Goal: Transaction & Acquisition: Purchase product/service

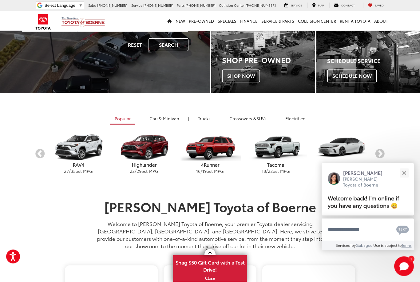
scroll to position [100, 0]
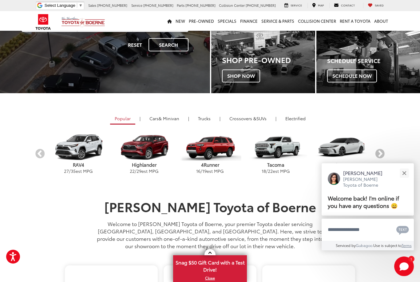
click at [381, 152] on button "Next" at bounding box center [379, 154] width 11 height 11
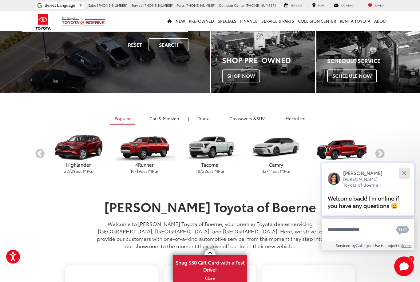
click at [407, 179] on button "Close" at bounding box center [403, 172] width 13 height 13
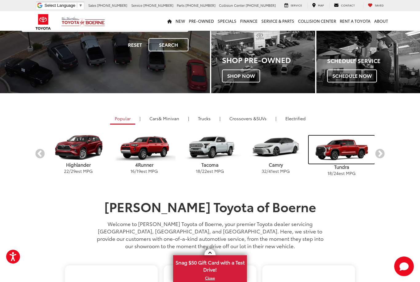
click at [347, 154] on img "carousel" at bounding box center [342, 150] width 66 height 28
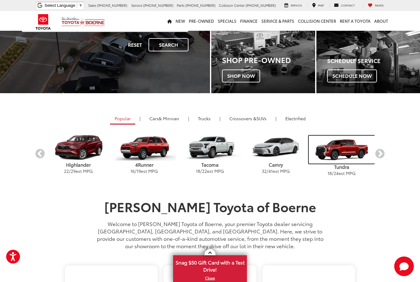
click at [341, 151] on img "carousel" at bounding box center [342, 150] width 66 height 28
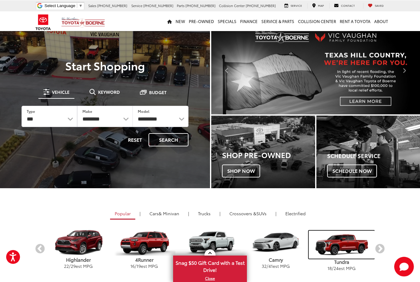
scroll to position [4, 0]
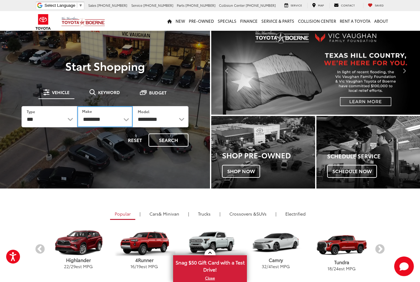
click at [119, 119] on select "**********" at bounding box center [105, 116] width 56 height 21
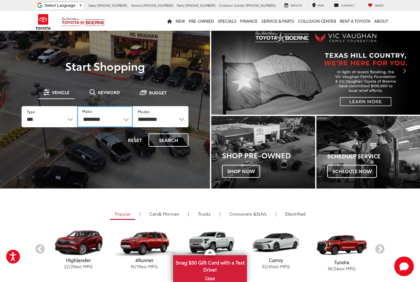
select select "******"
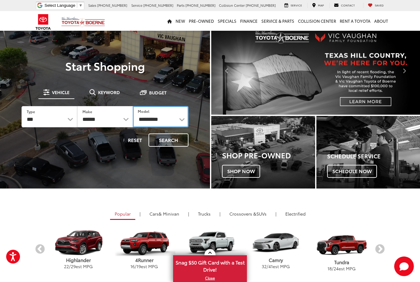
click at [171, 120] on select "**********" at bounding box center [161, 116] width 56 height 21
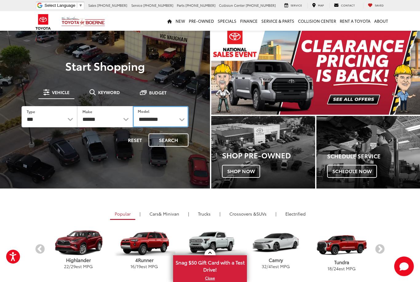
select select "******"
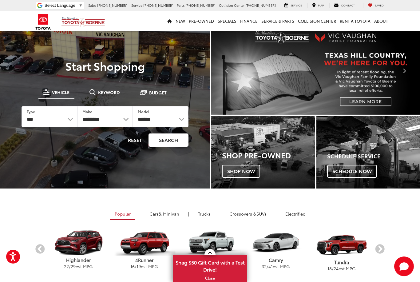
click at [170, 140] on button "Search" at bounding box center [168, 139] width 40 height 13
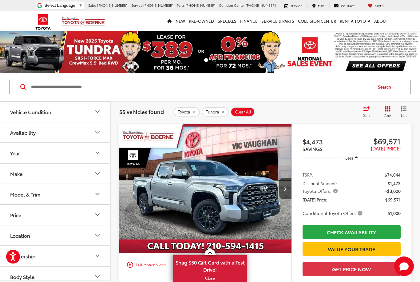
click at [367, 111] on div "Sort" at bounding box center [368, 112] width 17 height 12
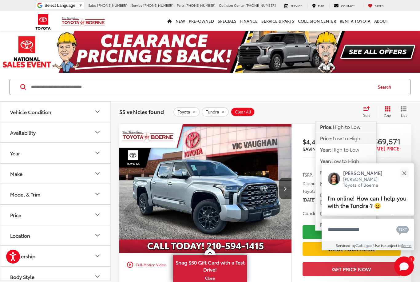
click at [356, 140] on span "Low to High" at bounding box center [347, 137] width 28 height 7
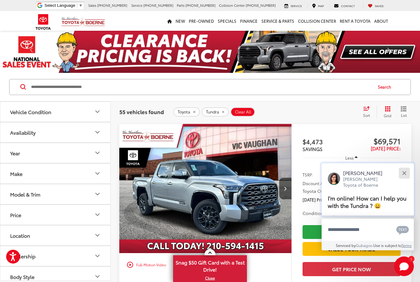
click at [403, 178] on button "Close" at bounding box center [403, 172] width 13 height 13
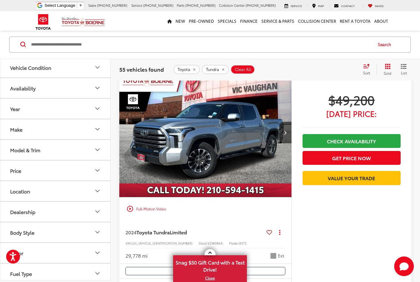
scroll to position [2018, 0]
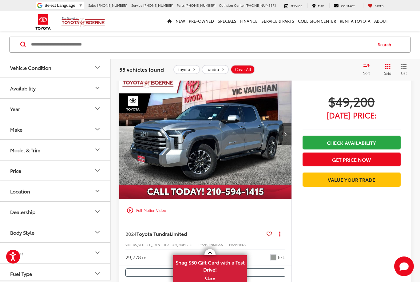
click at [225, 157] on img "2024 Toyota Tundra Limited 0" at bounding box center [205, 134] width 173 height 130
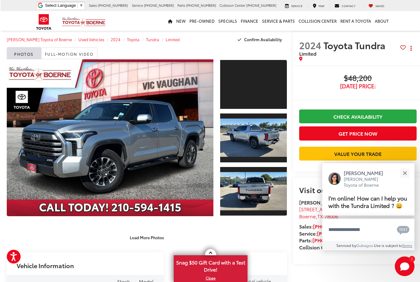
scroll to position [8, 0]
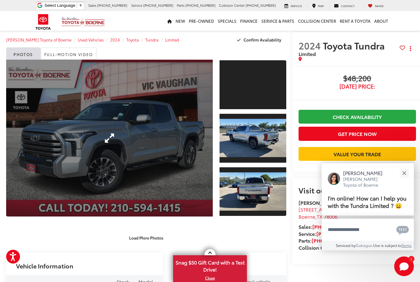
click at [166, 147] on link "Expand Photo 0" at bounding box center [109, 138] width 207 height 157
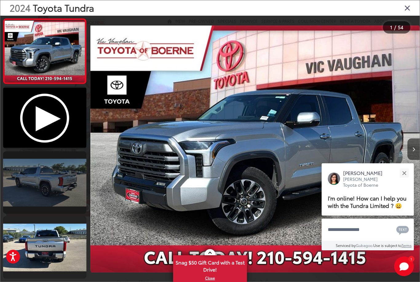
click at [60, 183] on link at bounding box center [44, 182] width 83 height 62
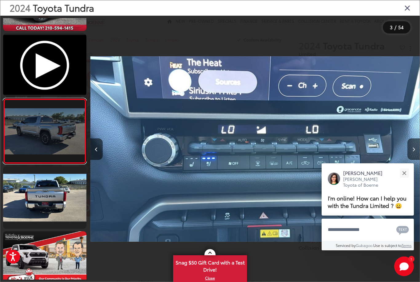
scroll to position [0, 12180]
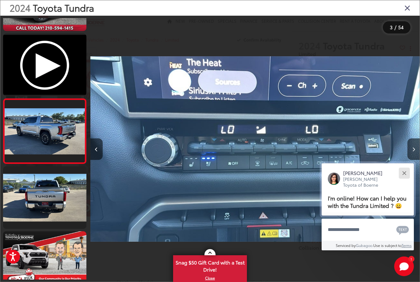
click at [403, 168] on button "Close" at bounding box center [403, 172] width 13 height 13
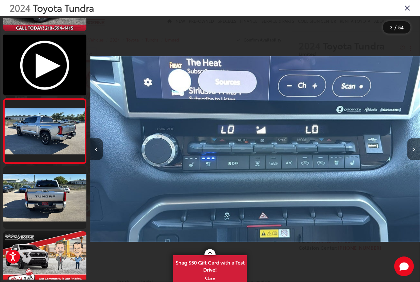
click at [393, 200] on div at bounding box center [378, 149] width 82 height 266
click at [410, 7] on icon "Close gallery" at bounding box center [407, 8] width 6 height 8
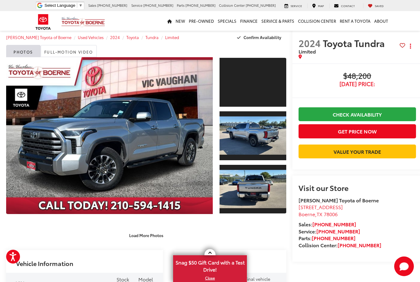
scroll to position [0, 0]
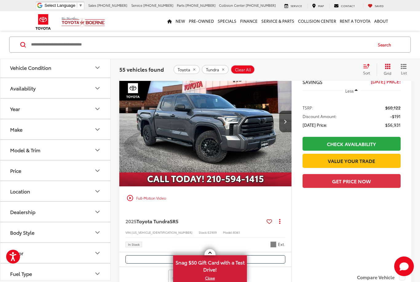
scroll to position [2733, 0]
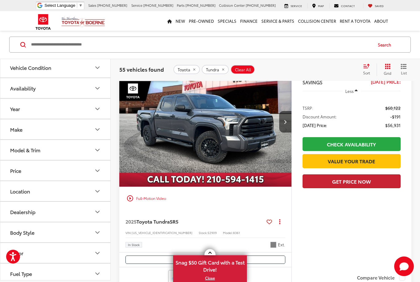
click at [387, 188] on button "Get Price Now" at bounding box center [351, 181] width 98 height 14
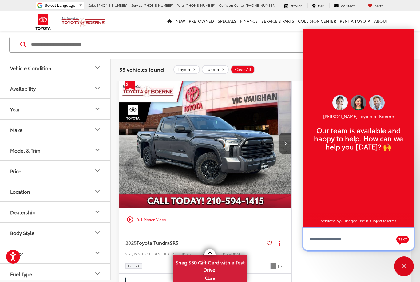
scroll to position [2867, 0]
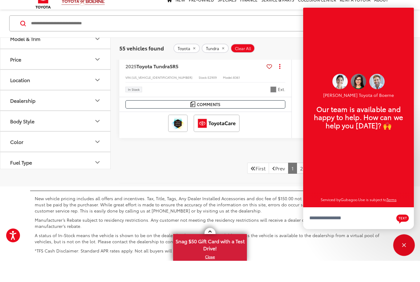
click at [405, 264] on div "Close" at bounding box center [404, 266] width 4 height 4
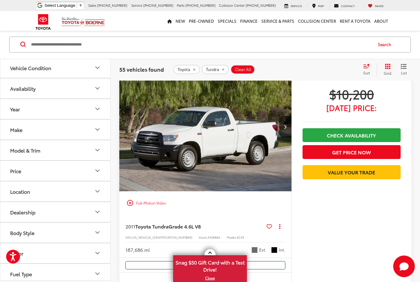
scroll to position [0, 0]
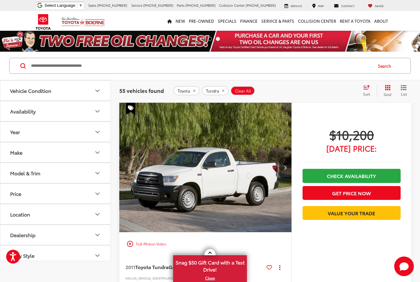
click at [43, 23] on img at bounding box center [43, 22] width 23 height 20
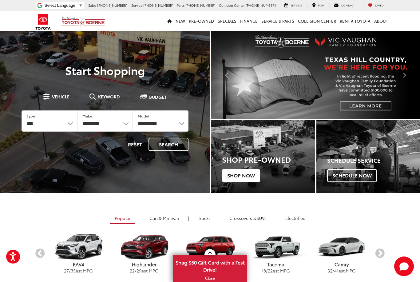
click at [242, 175] on span "Shop Now" at bounding box center [241, 175] width 38 height 13
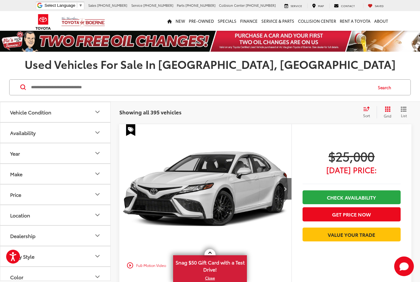
click at [368, 112] on div "Sort" at bounding box center [368, 112] width 17 height 12
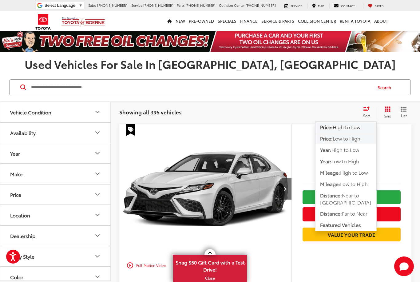
click at [358, 141] on span "Low to High" at bounding box center [347, 138] width 28 height 7
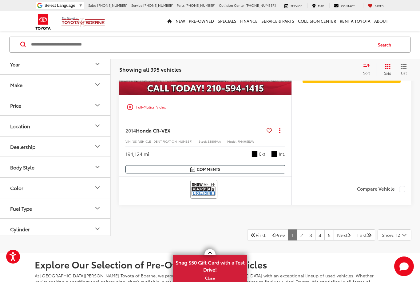
scroll to position [2862, 0]
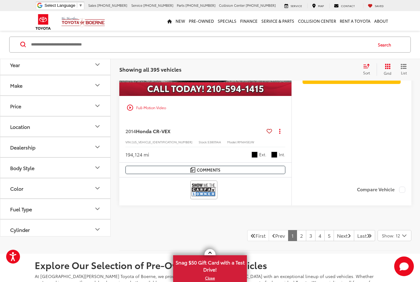
click at [399, 232] on span "Show: 12" at bounding box center [391, 235] width 18 height 6
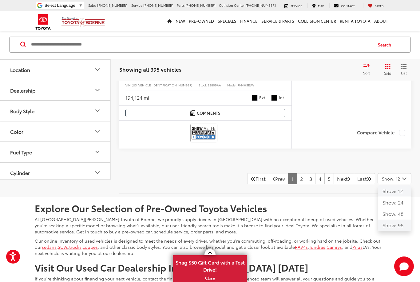
click at [402, 222] on button "Show: 96" at bounding box center [394, 224] width 33 height 11
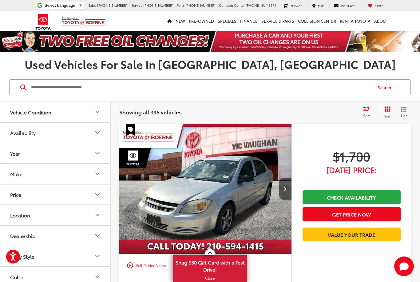
click at [368, 109] on icon "Select sort value" at bounding box center [366, 108] width 7 height 5
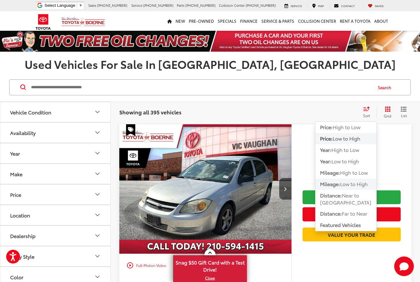
click at [353, 187] on span "Low to High" at bounding box center [354, 183] width 28 height 7
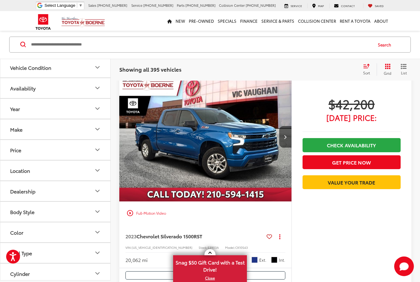
scroll to position [9175, 0]
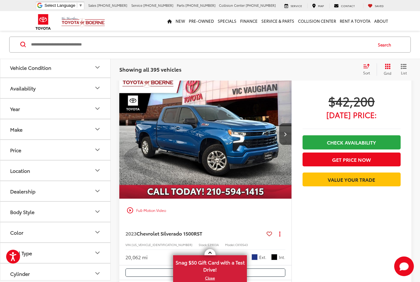
click at [216, 144] on img "2023 Chevrolet Silverado 1500 RST 0" at bounding box center [205, 134] width 173 height 130
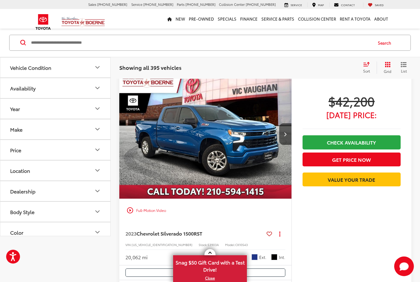
scroll to position [0, 0]
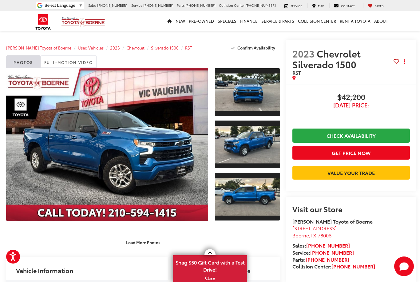
scroll to position [0, 5]
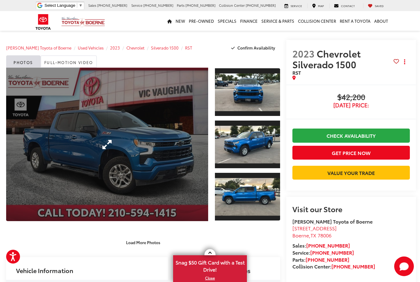
click at [170, 160] on link "Expand Photo 0" at bounding box center [107, 144] width 202 height 153
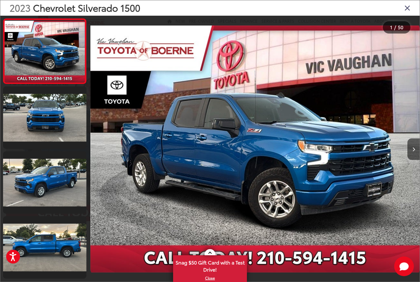
click at [373, 175] on div at bounding box center [378, 149] width 82 height 266
click at [417, 157] on button "Next image" at bounding box center [413, 149] width 12 height 22
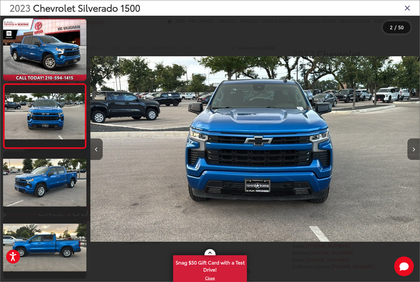
click at [415, 160] on button "Next image" at bounding box center [413, 149] width 12 height 22
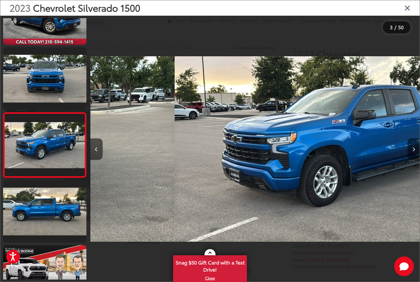
scroll to position [50, 0]
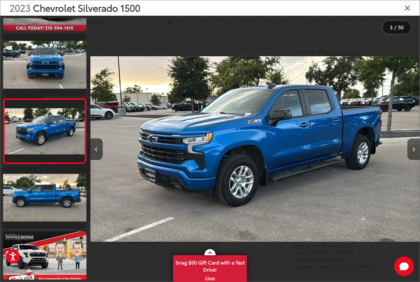
click at [415, 160] on button "Next image" at bounding box center [413, 149] width 12 height 22
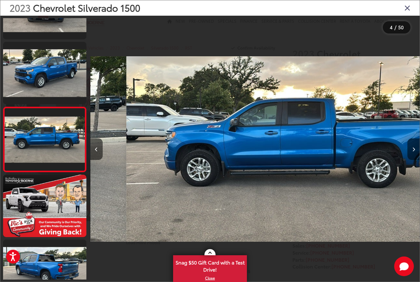
scroll to position [115, 0]
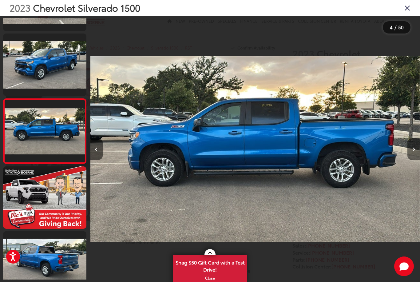
click at [415, 160] on button "Next image" at bounding box center [413, 149] width 12 height 22
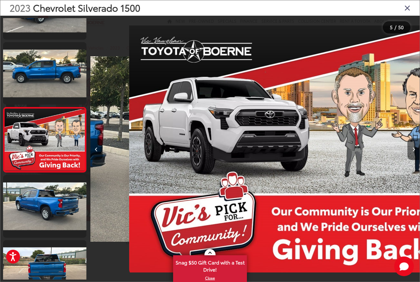
scroll to position [0, 1317]
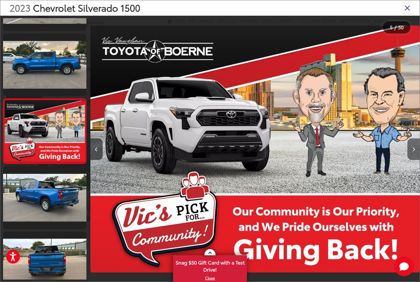
click at [412, 160] on button "Next image" at bounding box center [413, 149] width 12 height 22
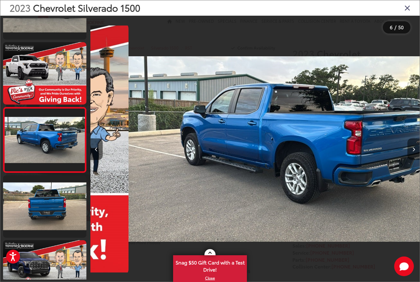
scroll to position [0, 1646]
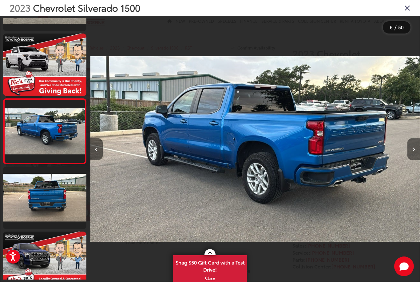
click at [411, 160] on button "Next image" at bounding box center [413, 149] width 12 height 22
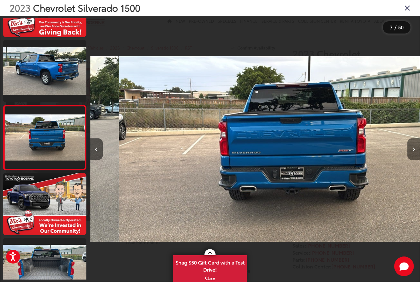
scroll to position [309, 0]
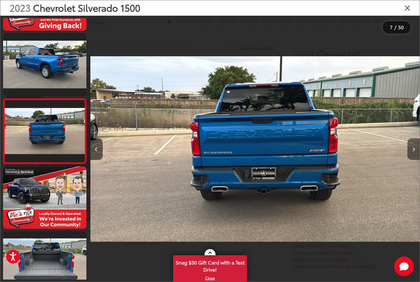
click at [411, 160] on button "Next image" at bounding box center [413, 149] width 12 height 22
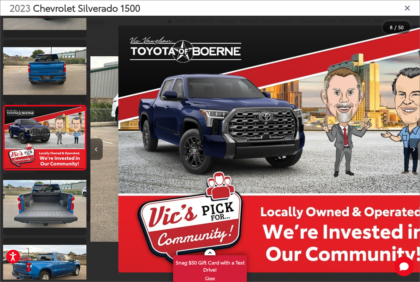
scroll to position [374, 0]
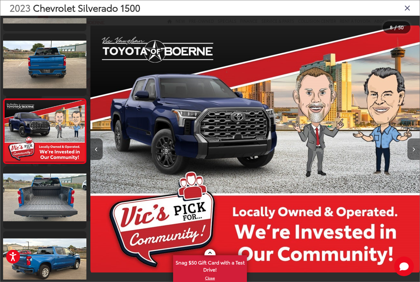
click at [410, 160] on button "Next image" at bounding box center [413, 149] width 12 height 22
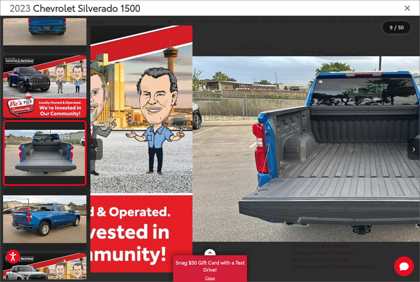
scroll to position [0, 0]
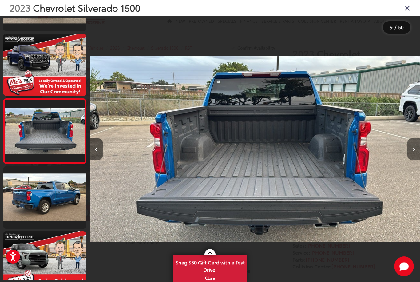
click at [410, 160] on button "Next image" at bounding box center [413, 149] width 12 height 22
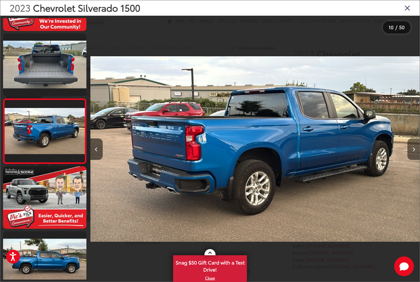
click at [411, 160] on button "Next image" at bounding box center [413, 149] width 12 height 22
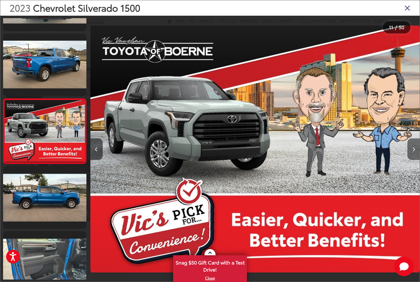
click at [410, 160] on button "Next image" at bounding box center [413, 149] width 12 height 22
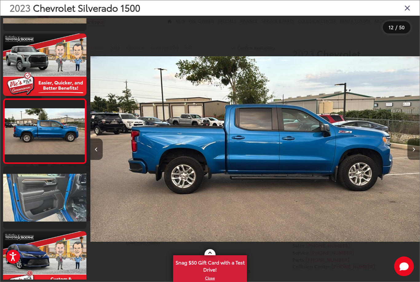
click at [409, 160] on button "Next image" at bounding box center [413, 149] width 12 height 22
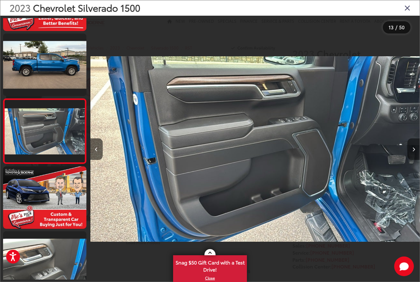
click at [410, 160] on button "Next image" at bounding box center [413, 149] width 12 height 22
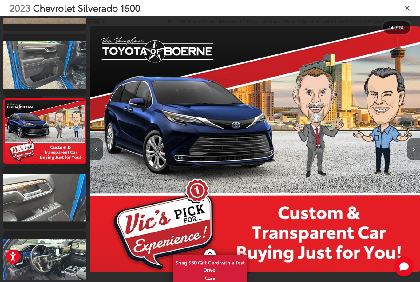
click at [410, 160] on button "Next image" at bounding box center [413, 149] width 12 height 22
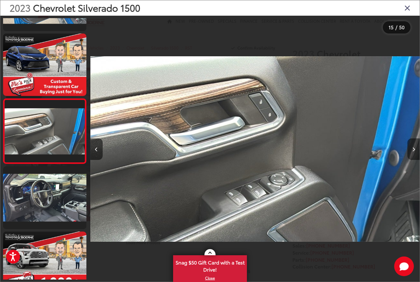
click at [410, 160] on button "Next image" at bounding box center [413, 149] width 12 height 22
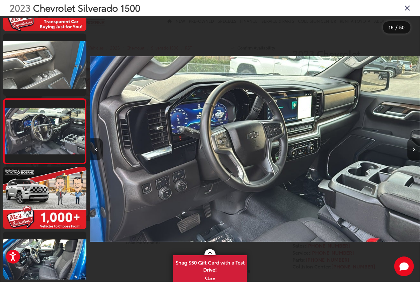
click at [410, 160] on button "Next image" at bounding box center [413, 149] width 12 height 22
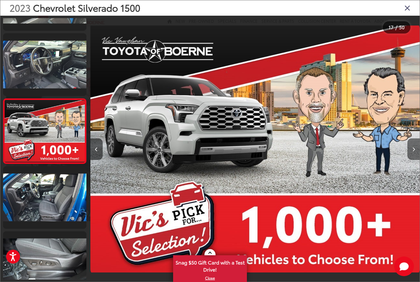
click at [409, 160] on button "Next image" at bounding box center [413, 149] width 12 height 22
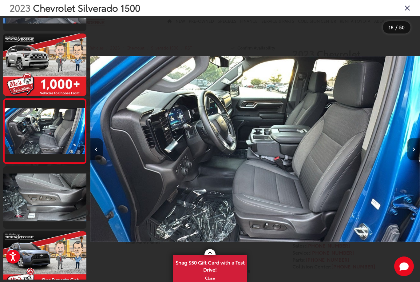
click at [410, 160] on button "Next image" at bounding box center [413, 149] width 12 height 22
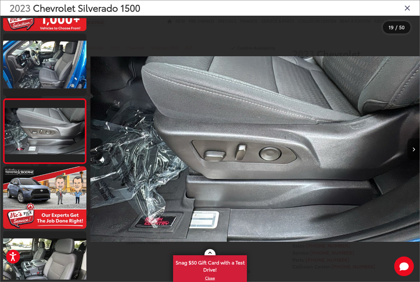
click at [409, 160] on button "Next image" at bounding box center [413, 149] width 12 height 22
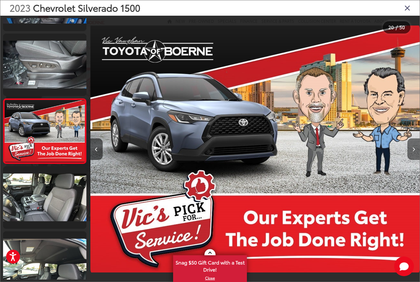
click at [408, 160] on button "Next image" at bounding box center [413, 149] width 12 height 22
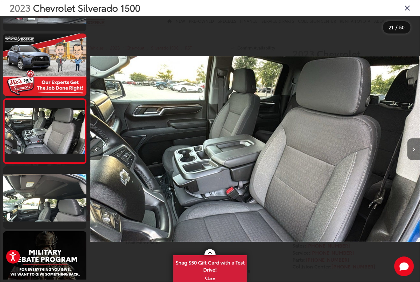
click at [408, 160] on button "Next image" at bounding box center [413, 149] width 12 height 22
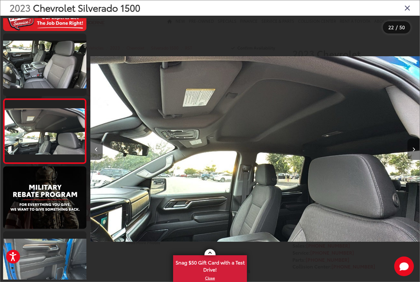
click at [409, 160] on button "Next image" at bounding box center [413, 149] width 12 height 22
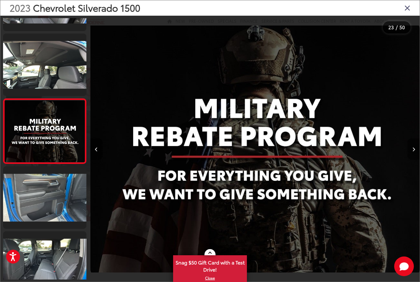
click at [411, 160] on button "Next image" at bounding box center [413, 149] width 12 height 22
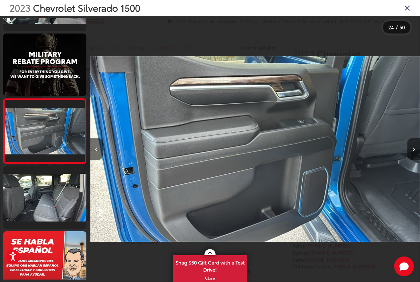
click at [410, 160] on button "Next image" at bounding box center [413, 149] width 12 height 22
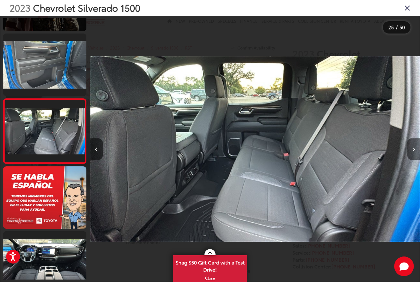
click at [410, 160] on button "Next image" at bounding box center [413, 149] width 12 height 22
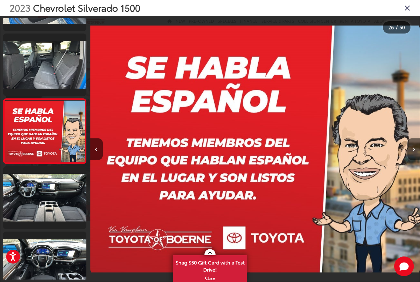
click at [409, 160] on button "Next image" at bounding box center [413, 149] width 12 height 22
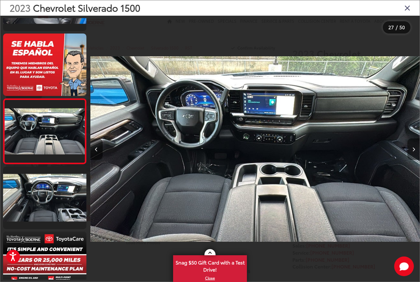
click at [409, 160] on button "Next image" at bounding box center [413, 149] width 12 height 22
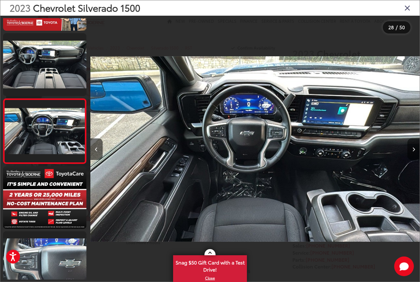
click at [413, 160] on button "Next image" at bounding box center [413, 149] width 12 height 22
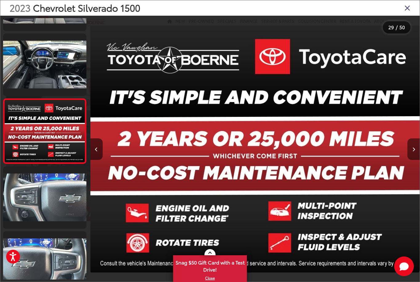
click at [415, 159] on button "Next image" at bounding box center [413, 149] width 12 height 22
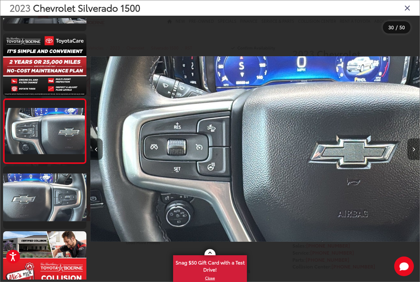
click at [413, 160] on button "Next image" at bounding box center [413, 149] width 12 height 22
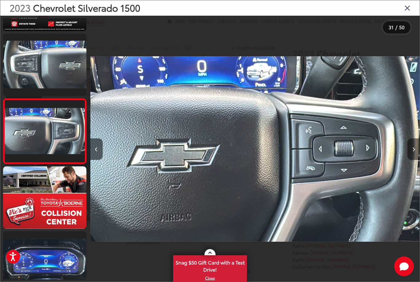
click at [412, 160] on button "Next image" at bounding box center [413, 149] width 12 height 22
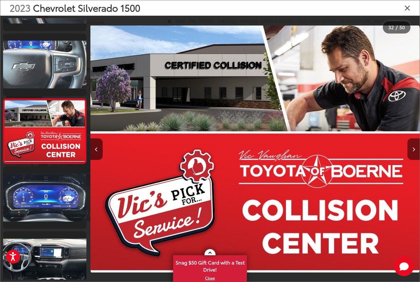
click at [413, 160] on button "Next image" at bounding box center [413, 149] width 12 height 22
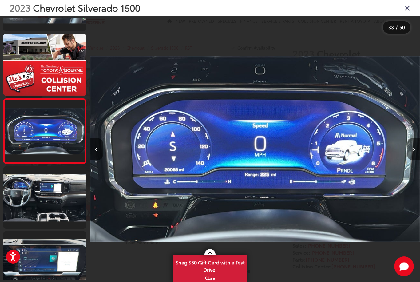
click at [411, 160] on button "Next image" at bounding box center [413, 149] width 12 height 22
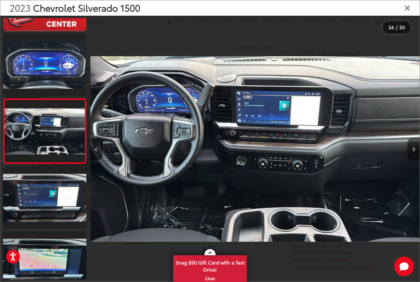
click at [411, 160] on button "Next image" at bounding box center [413, 149] width 12 height 22
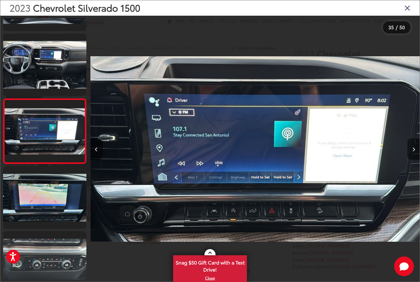
click at [412, 160] on button "Next image" at bounding box center [413, 149] width 12 height 22
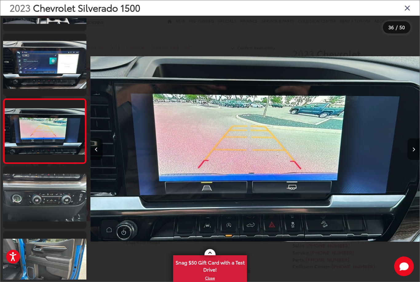
click at [411, 160] on button "Next image" at bounding box center [413, 149] width 12 height 22
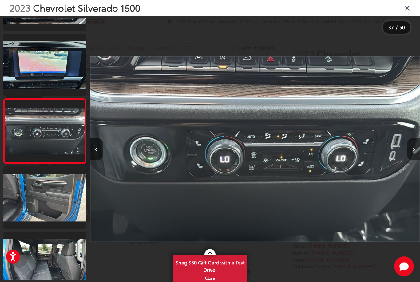
click at [412, 160] on button "Next image" at bounding box center [413, 149] width 12 height 22
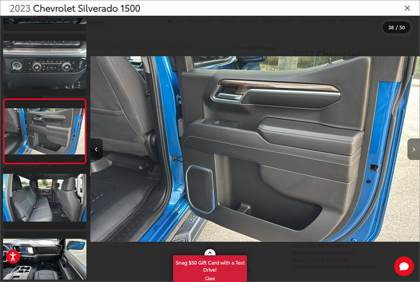
click at [411, 160] on button "Next image" at bounding box center [413, 149] width 12 height 22
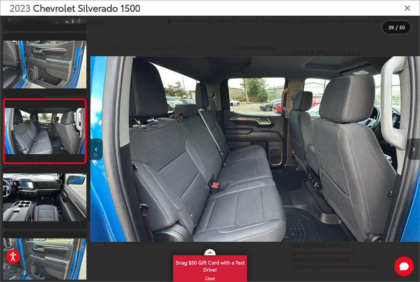
click at [411, 160] on button "Next image" at bounding box center [413, 149] width 12 height 22
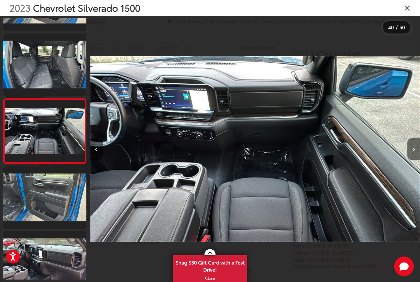
click at [411, 160] on button "Next image" at bounding box center [413, 149] width 12 height 22
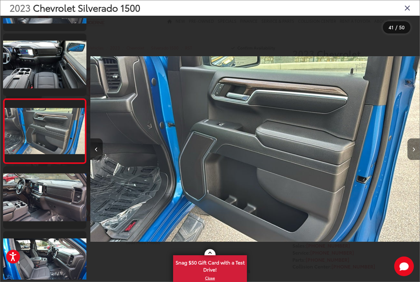
click at [411, 160] on button "Next image" at bounding box center [413, 149] width 12 height 22
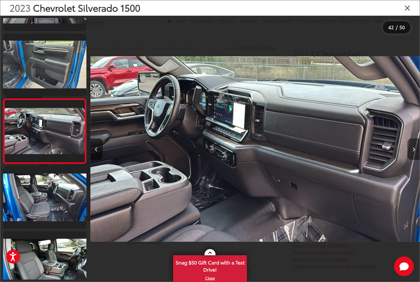
click at [411, 160] on button "Next image" at bounding box center [413, 149] width 12 height 22
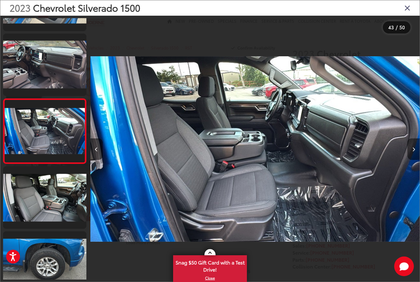
click at [412, 160] on button "Next image" at bounding box center [413, 149] width 12 height 22
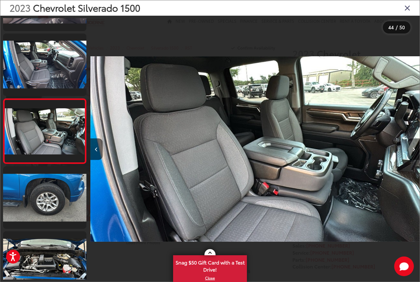
click at [411, 160] on button "Next image" at bounding box center [413, 149] width 12 height 22
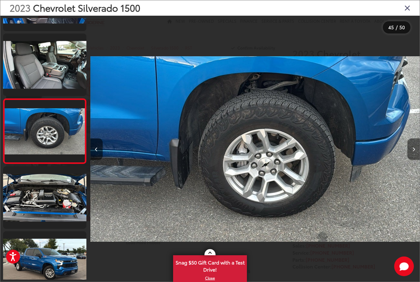
click at [410, 160] on button "Next image" at bounding box center [413, 149] width 12 height 22
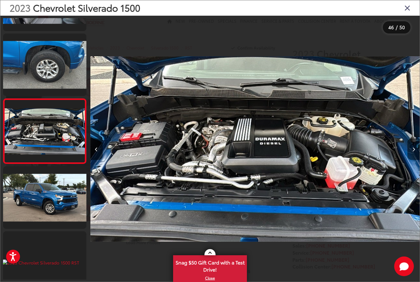
click at [411, 160] on button "Next image" at bounding box center [413, 149] width 12 height 22
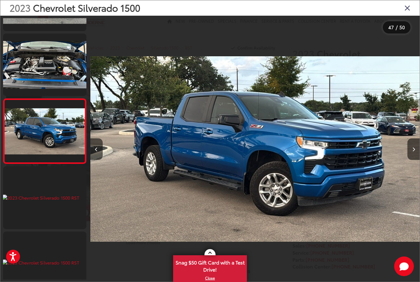
click at [409, 9] on icon "Close gallery" at bounding box center [407, 8] width 6 height 8
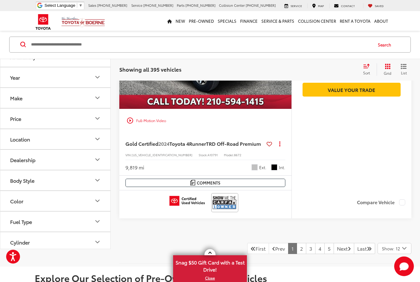
scroll to position [2825, 0]
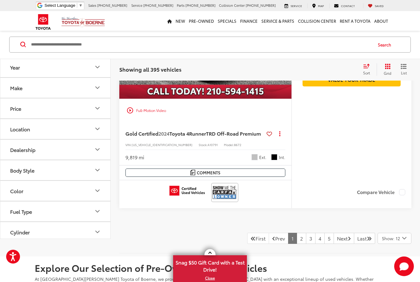
click at [395, 235] on span "Show: 12" at bounding box center [391, 238] width 18 height 6
click at [396, 279] on button "Show: 96" at bounding box center [394, 284] width 33 height 11
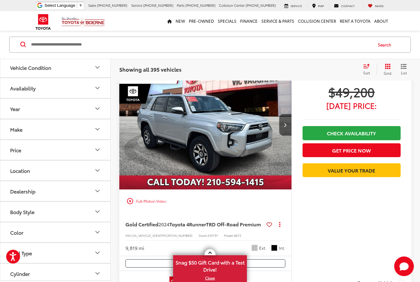
scroll to position [42, 0]
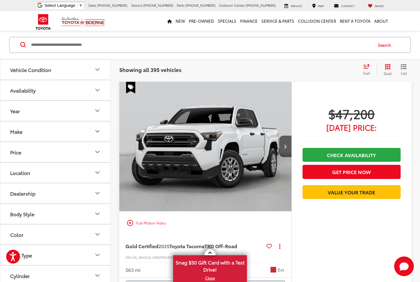
click at [95, 74] on button "Vehicle Condition" at bounding box center [55, 70] width 111 height 20
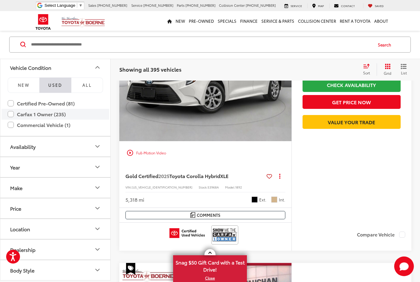
scroll to position [854, 0]
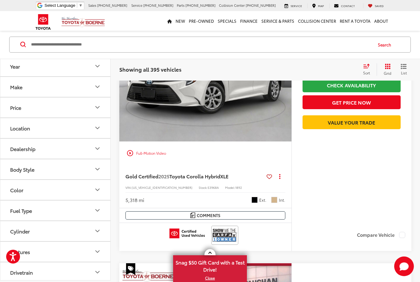
click at [96, 173] on icon "Body Style" at bounding box center [97, 168] width 7 height 7
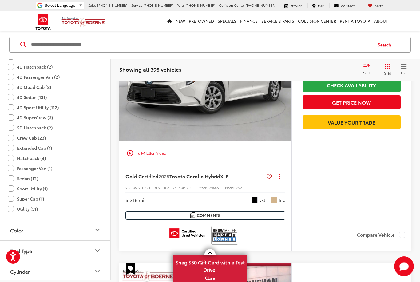
scroll to position [290, 0]
click at [54, 109] on label "4D Sport Utility (112)" at bounding box center [33, 107] width 51 height 10
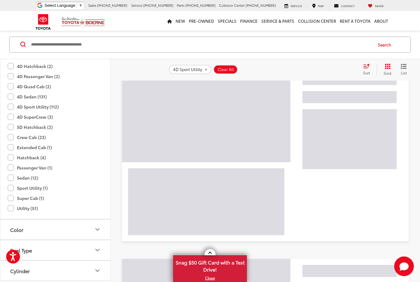
scroll to position [324, 0]
